Goal: Task Accomplishment & Management: Manage account settings

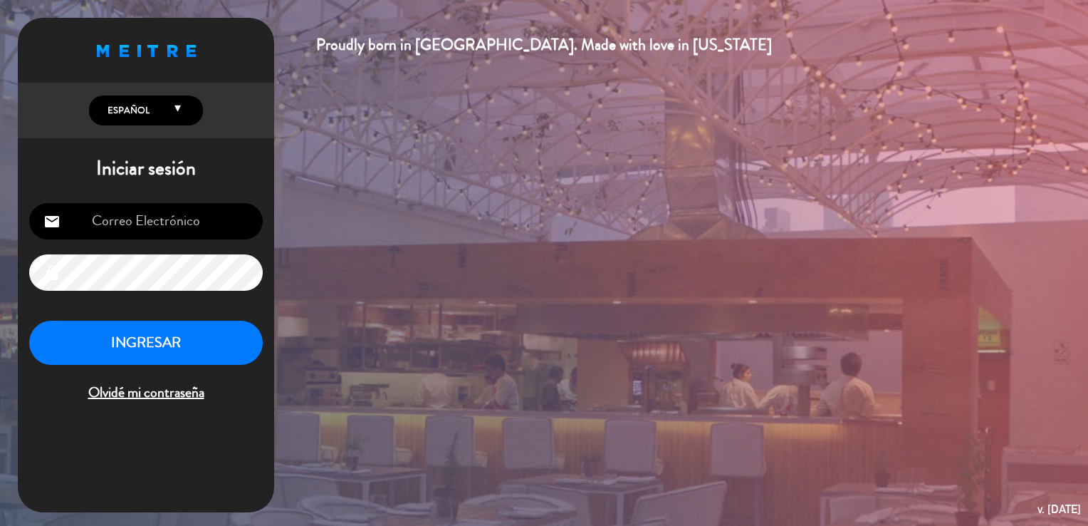
type input "[EMAIL_ADDRESS][DOMAIN_NAME]"
click at [174, 338] on button "INGRESAR" at bounding box center [146, 342] width 234 height 45
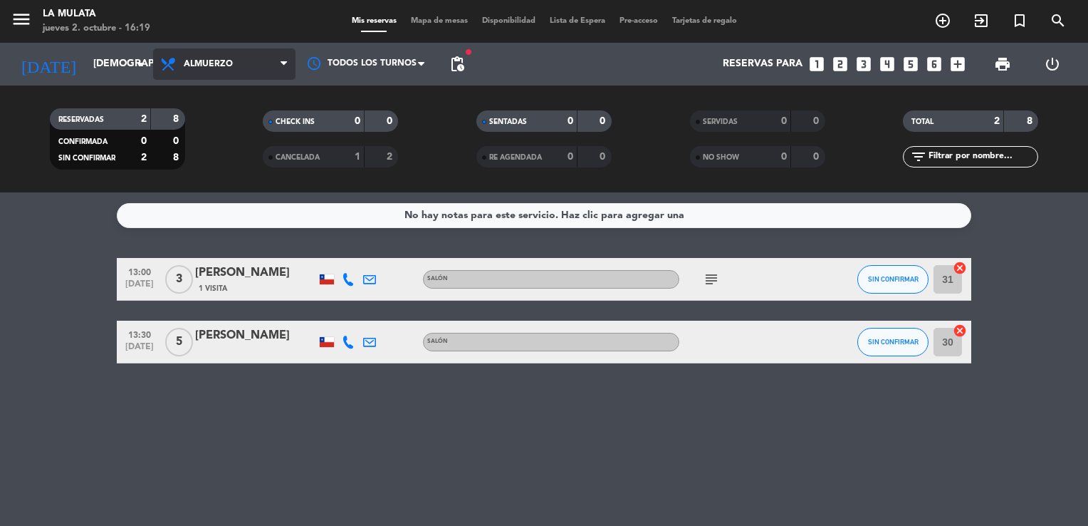
click at [246, 64] on span "Almuerzo" at bounding box center [224, 63] width 142 height 31
click at [214, 163] on div "menu La Mulata [DATE] 2. octubre - 16:19 Mis reservas Mapa de mesas Disponibili…" at bounding box center [544, 96] width 1088 height 192
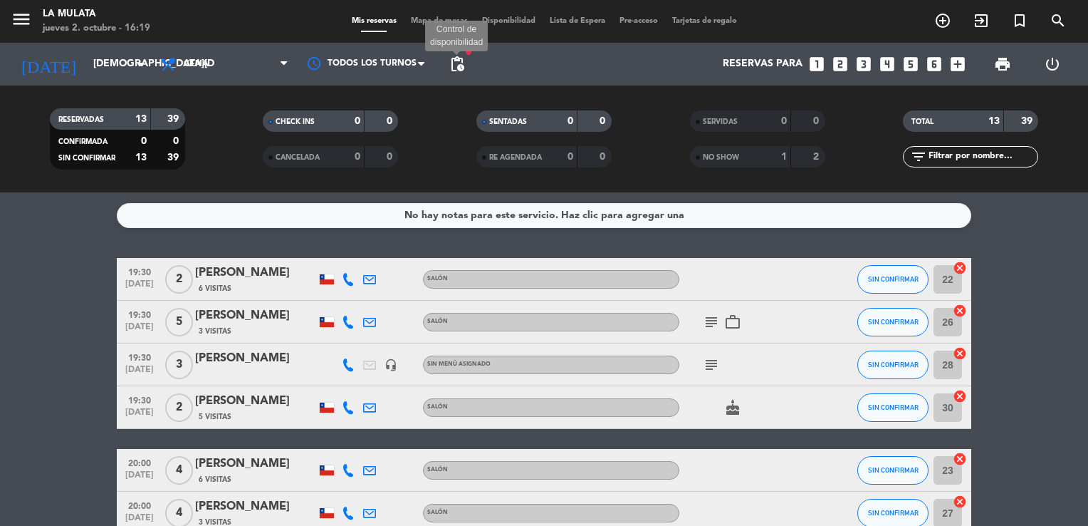
click at [460, 64] on span "pending_actions" at bounding box center [457, 64] width 17 height 17
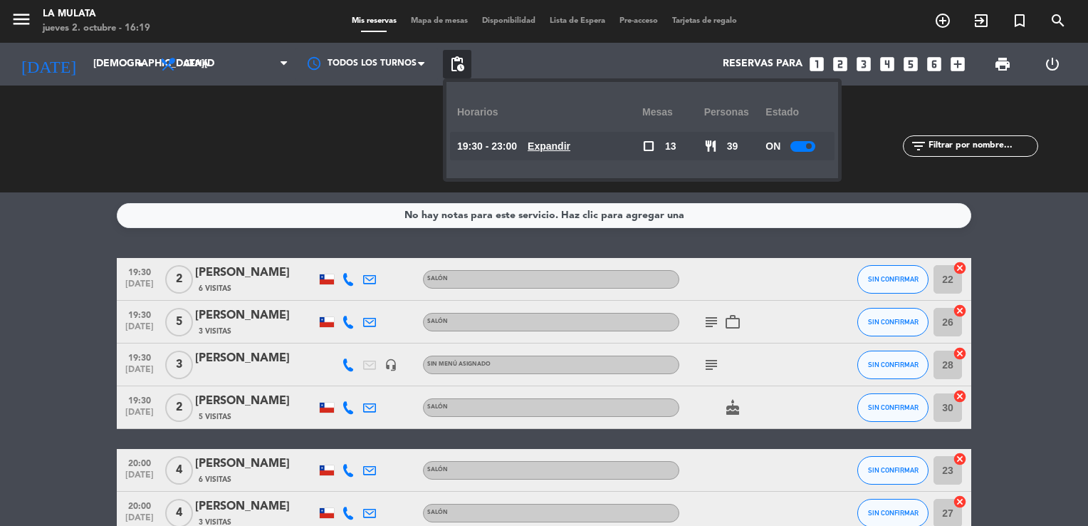
click at [800, 149] on div at bounding box center [802, 146] width 25 height 11
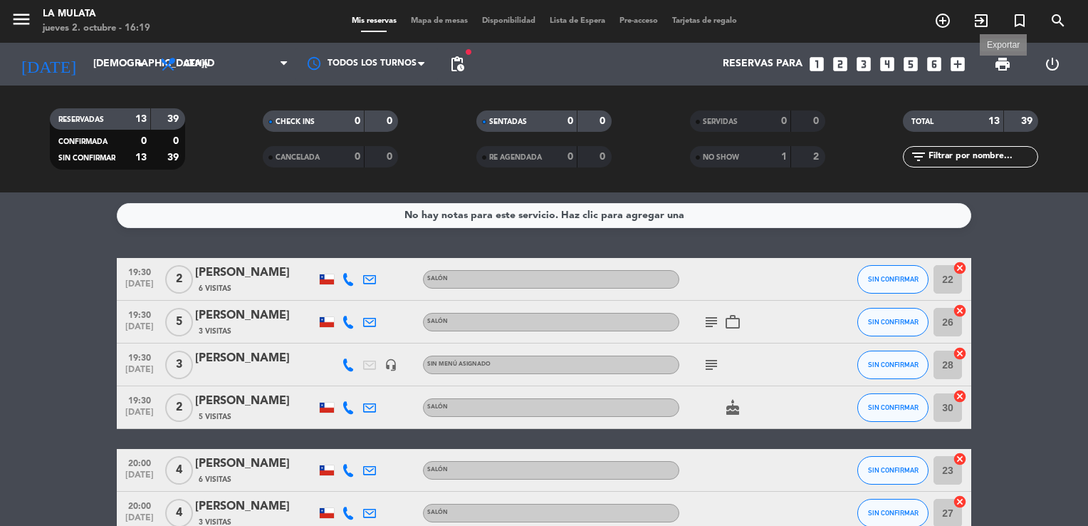
click at [999, 66] on span "print" at bounding box center [1002, 64] width 17 height 17
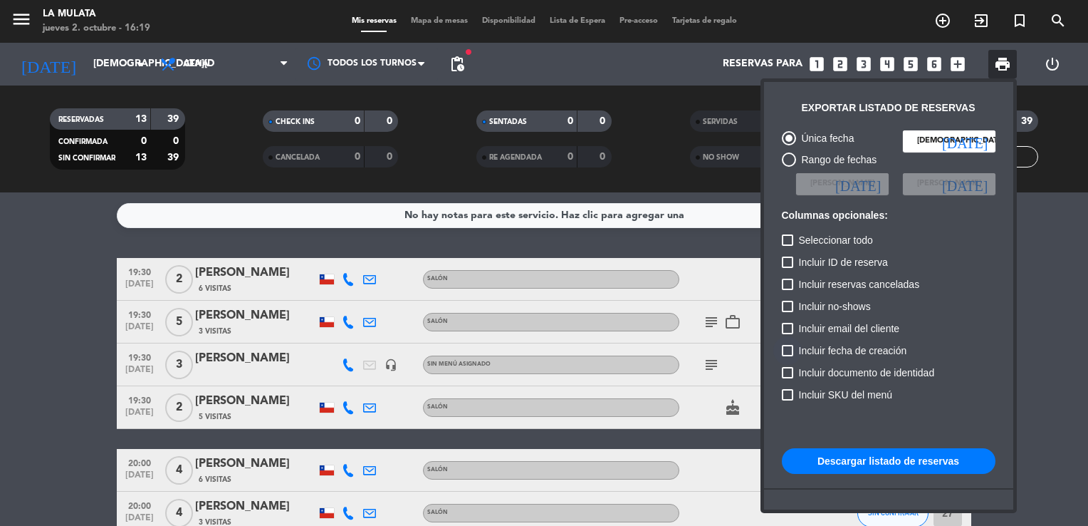
click at [786, 347] on div at bounding box center [787, 350] width 11 height 11
click at [787, 356] on input "Incluir fecha de creación" at bounding box center [787, 356] width 1 height 1
checkbox input "true"
click at [840, 463] on button "Descargar listado de reservas" at bounding box center [889, 461] width 214 height 26
drag, startPoint x: 1040, startPoint y: 254, endPoint x: 886, endPoint y: 67, distance: 242.3
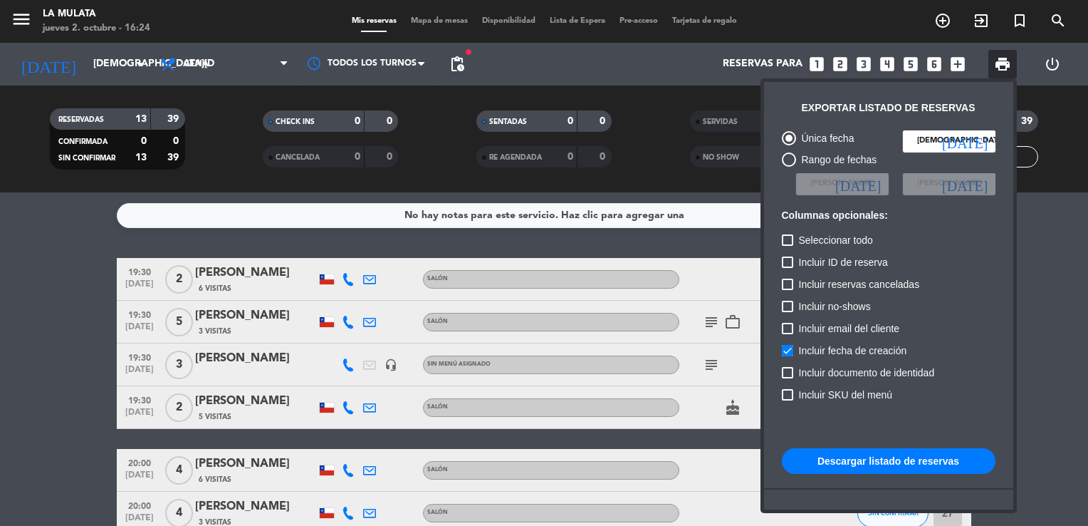
click at [1040, 251] on div at bounding box center [544, 263] width 1088 height 526
